Goal: Transaction & Acquisition: Purchase product/service

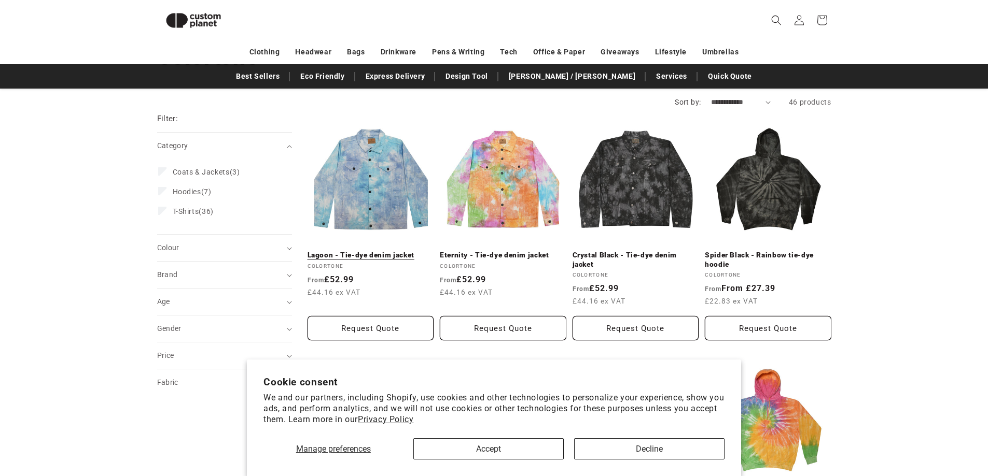
scroll to position [73, 0]
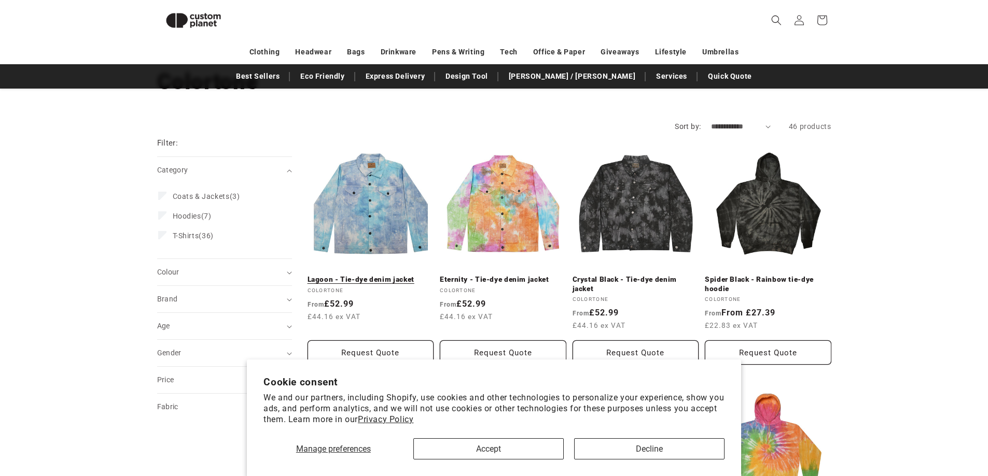
click at [357, 275] on link "Lagoon - Tie-dye denim jacket" at bounding box center [370, 279] width 126 height 9
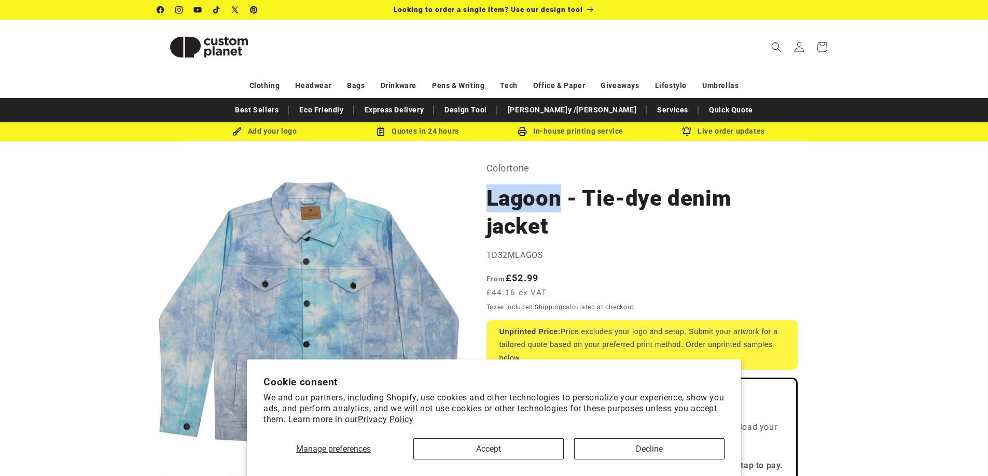
drag, startPoint x: 561, startPoint y: 208, endPoint x: 487, endPoint y: 195, distance: 75.2
click at [487, 195] on h1 "Lagoon - Tie-dye denim jacket" at bounding box center [641, 213] width 311 height 56
copy h1 "Lagoon"
